Goal: Information Seeking & Learning: Learn about a topic

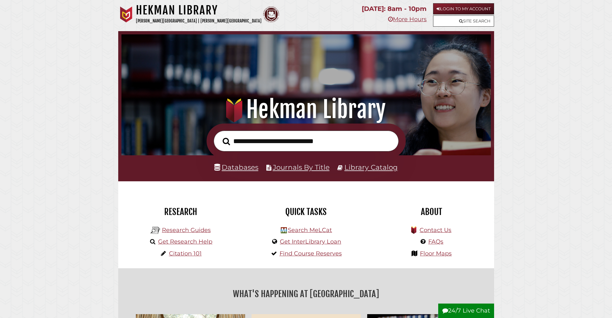
scroll to position [122, 366]
click at [250, 141] on input "text" at bounding box center [306, 141] width 185 height 21
click at [260, 143] on input "**********" at bounding box center [306, 141] width 185 height 21
click at [318, 143] on input "**********" at bounding box center [306, 141] width 185 height 21
type input "**********"
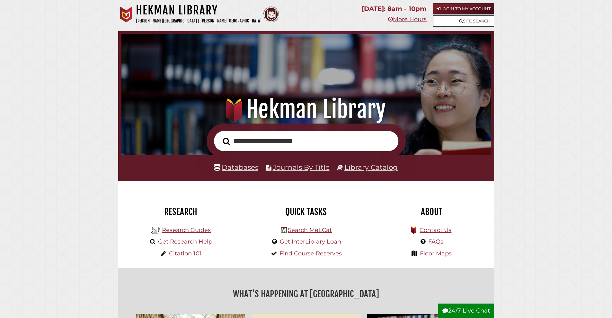
click at [219, 136] on button "Search" at bounding box center [226, 142] width 14 height 12
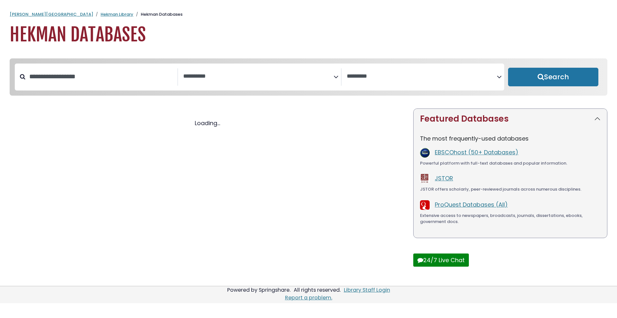
select select "Database Subject Filter"
select select "Database Vendors Filter"
select select "Database Subject Filter"
select select "Database Vendors Filter"
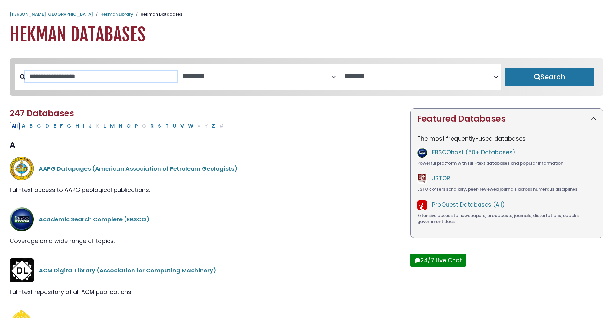
click at [52, 77] on input "Search database by title or keyword" at bounding box center [100, 76] width 151 height 11
type input "****"
click at [505, 68] on button "Search" at bounding box center [550, 77] width 90 height 19
select select "Database Subject Filter"
select select "Database Vendors Filter"
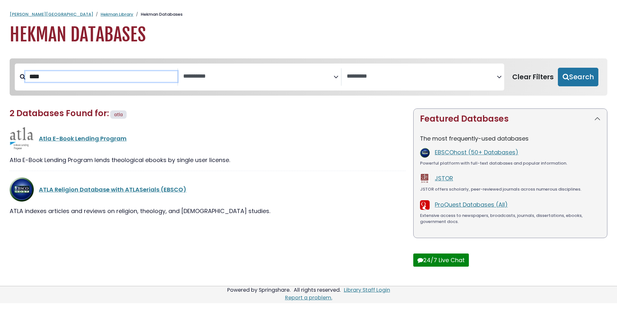
drag, startPoint x: 57, startPoint y: 77, endPoint x: 16, endPoint y: 79, distance: 40.6
click at [16, 79] on div "****" at bounding box center [96, 76] width 163 height 17
click at [287, 42] on h1 "Hekman Databases" at bounding box center [308, 35] width 597 height 22
select select "Database Subject Filter"
select select "Database Vendors Filter"
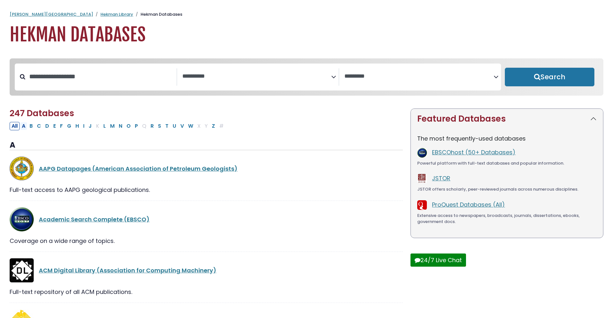
click at [23, 128] on button "A" at bounding box center [23, 126] width 7 height 8
select select "Database Subject Filter"
select select "Database Vendors Filter"
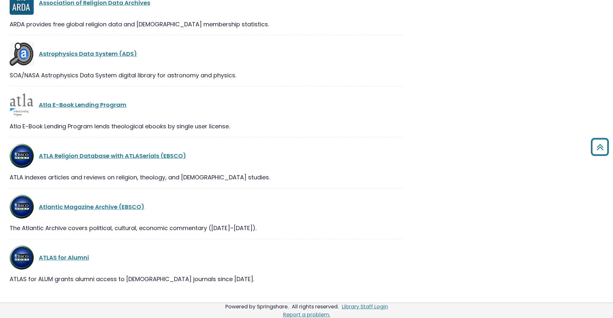
scroll to position [1635, 0]
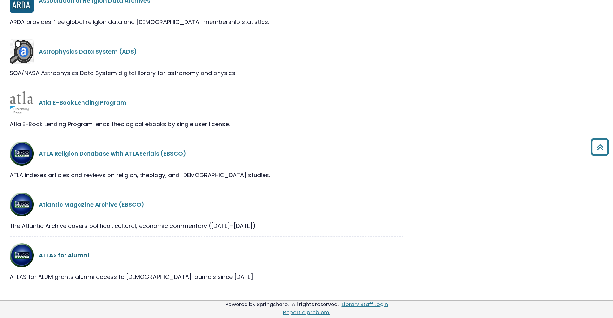
click at [55, 254] on link "ATLAS for Alumni" at bounding box center [64, 255] width 50 height 8
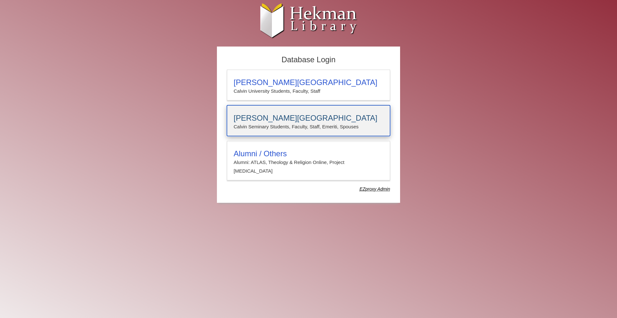
click at [301, 119] on h3 "[PERSON_NAME][GEOGRAPHIC_DATA]" at bounding box center [309, 118] width 150 height 9
click at [266, 122] on h3 "[PERSON_NAME][GEOGRAPHIC_DATA]" at bounding box center [309, 118] width 150 height 9
click at [278, 119] on h3 "[PERSON_NAME][GEOGRAPHIC_DATA]" at bounding box center [309, 118] width 150 height 9
click at [271, 124] on p "Calvin Seminary Students, Faculty, Staff, Emeriti, Spouses" at bounding box center [309, 127] width 150 height 8
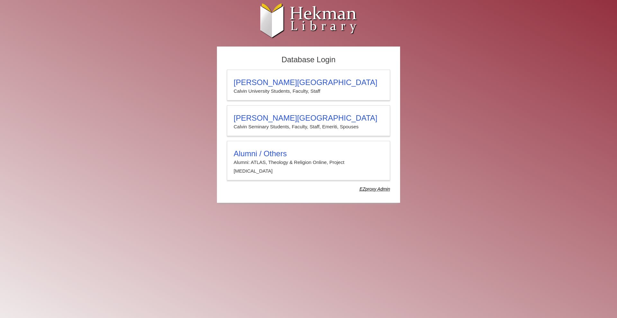
click at [271, 124] on p "Calvin Seminary Students, Faculty, Staff, Emeriti, Spouses" at bounding box center [309, 127] width 150 height 8
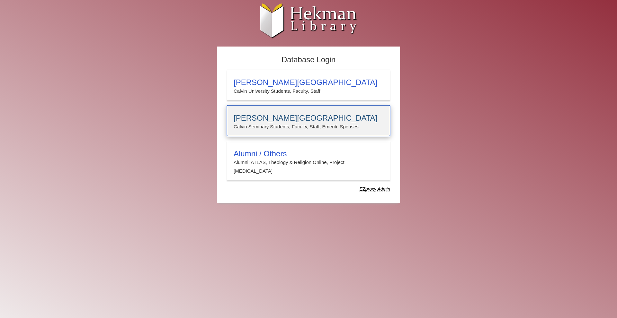
click at [281, 131] on p "Calvin Seminary Students, Faculty, Staff, Emeriti, Spouses" at bounding box center [309, 127] width 150 height 8
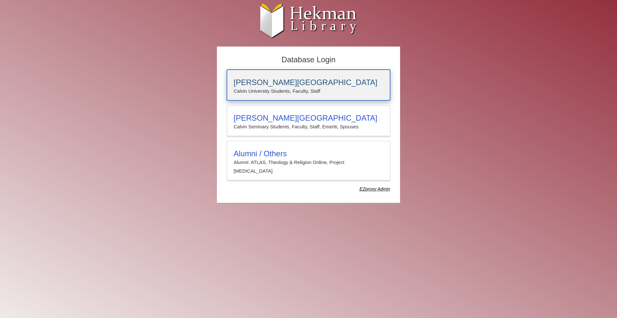
click at [313, 90] on p "Calvin University Students, Faculty, Staff" at bounding box center [309, 91] width 150 height 8
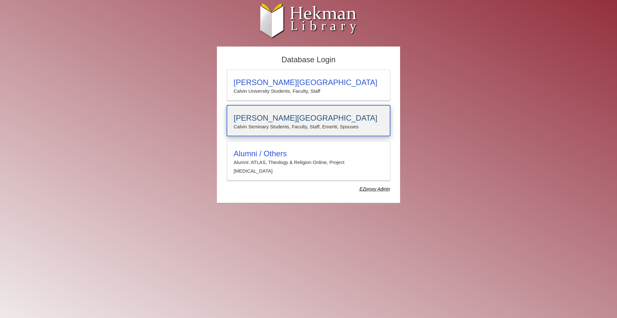
click at [305, 117] on h3 "[PERSON_NAME][GEOGRAPHIC_DATA]" at bounding box center [309, 118] width 150 height 9
drag, startPoint x: 0, startPoint y: 0, endPoint x: 305, endPoint y: 117, distance: 326.9
click at [260, 115] on h3 "[PERSON_NAME][GEOGRAPHIC_DATA]" at bounding box center [309, 118] width 150 height 9
click at [253, 126] on p "Calvin Seminary Students, Faculty, Staff, Emeriti, Spouses" at bounding box center [309, 127] width 150 height 8
click at [255, 118] on h3 "[PERSON_NAME][GEOGRAPHIC_DATA]" at bounding box center [309, 118] width 150 height 9
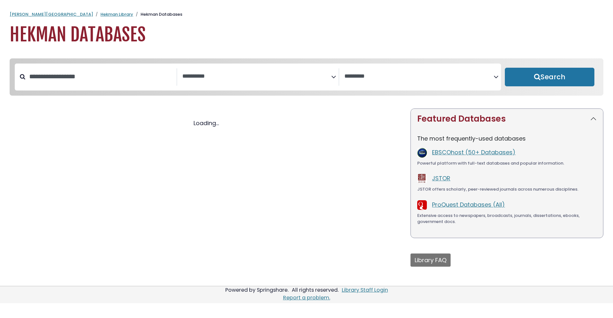
select select "Database Subject Filter"
select select "Database Vendors Filter"
select select "Database Subject Filter"
select select "Database Vendors Filter"
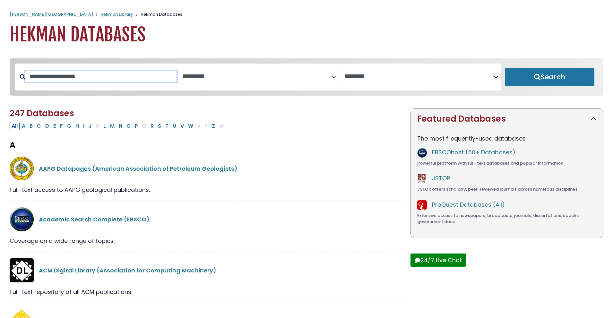
click at [60, 75] on input "Search database by title or keyword" at bounding box center [100, 76] width 151 height 11
type input "**"
click at [505, 68] on button "Search" at bounding box center [550, 77] width 90 height 19
select select "Database Subject Filter"
select select "Database Vendors Filter"
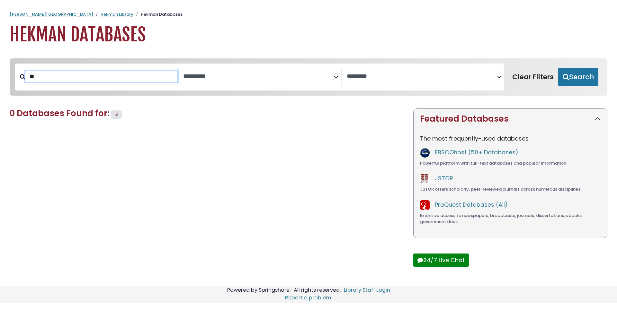
click at [60, 75] on input "**" at bounding box center [101, 76] width 152 height 11
type input "**"
click at [558, 68] on button "Search" at bounding box center [578, 77] width 40 height 19
select select "Database Subject Filter"
select select "Database Vendors Filter"
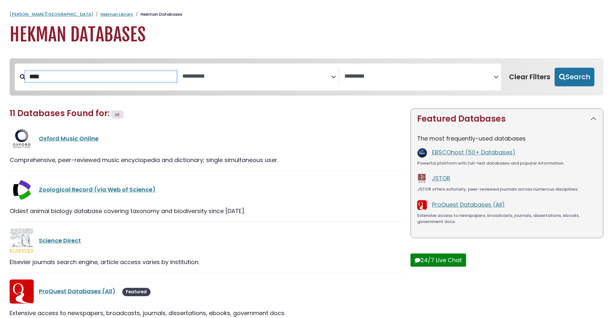
type input "****"
click at [555, 68] on button "Search" at bounding box center [575, 77] width 40 height 19
select select "Database Subject Filter"
select select "Database Vendors Filter"
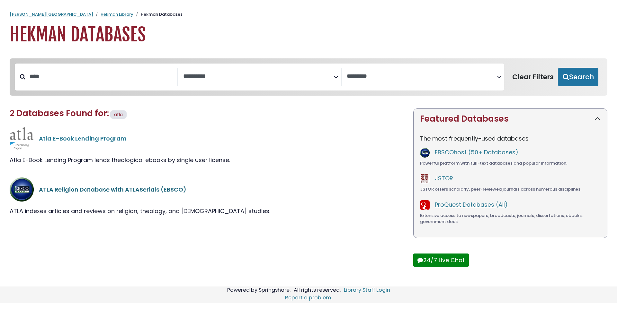
click at [62, 193] on link "ATLA Religion Database with ATLASerials (EBSCO)" at bounding box center [112, 190] width 147 height 8
